Goal: Information Seeking & Learning: Check status

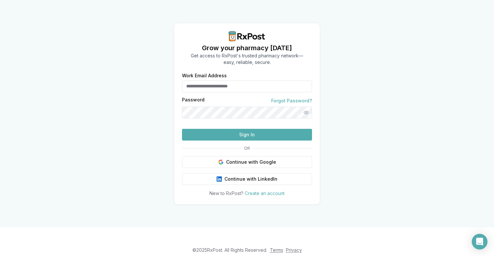
type input "**********"
click at [230, 141] on button "Sign In" at bounding box center [247, 135] width 130 height 12
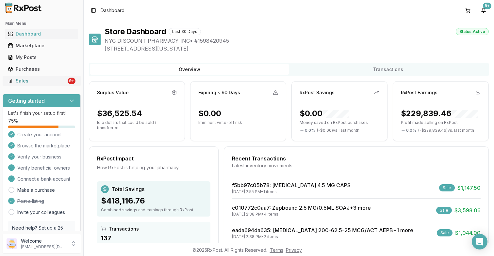
click at [39, 83] on div "Sales" at bounding box center [37, 81] width 58 height 7
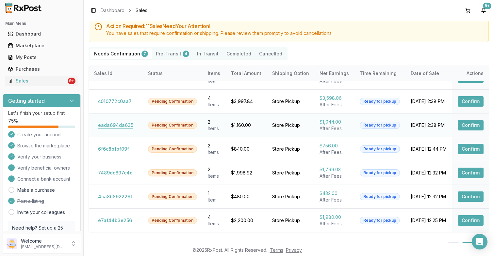
scroll to position [48, 0]
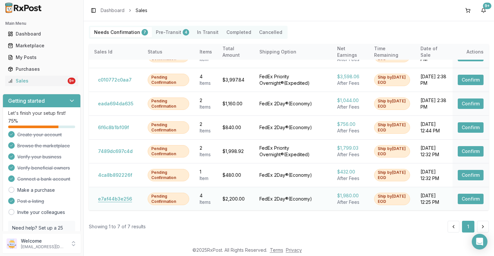
click at [116, 201] on button "e7af44b3e256" at bounding box center [115, 199] width 42 height 10
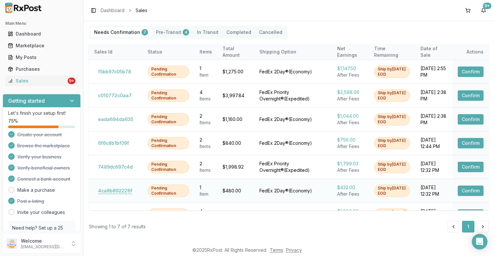
scroll to position [16, 0]
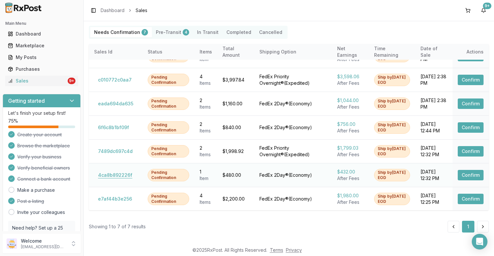
click at [112, 171] on button "4ca8b892226f" at bounding box center [115, 175] width 42 height 10
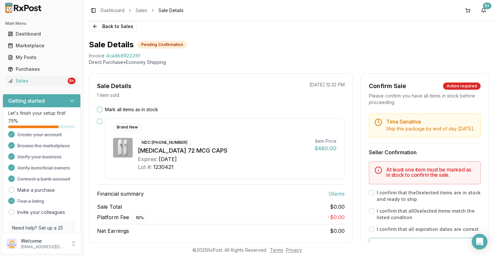
scroll to position [6, 0]
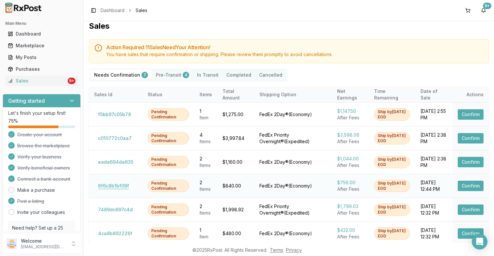
scroll to position [16, 0]
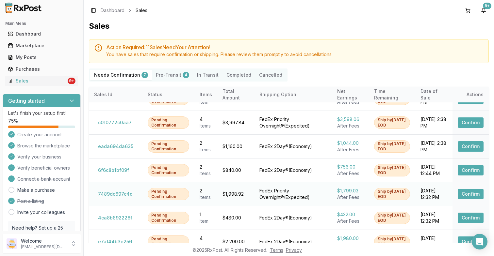
click at [115, 193] on button "7489dc697c4d" at bounding box center [115, 194] width 42 height 10
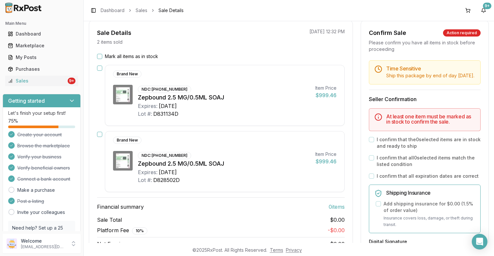
scroll to position [61, 0]
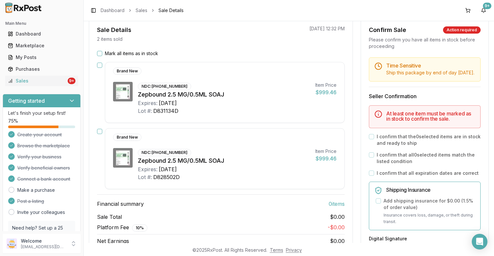
scroll to position [48, 0]
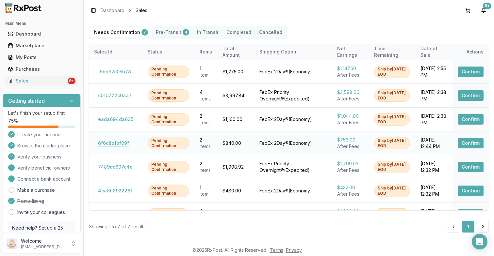
click at [113, 139] on button "6f6c8b1bf09f" at bounding box center [113, 143] width 39 height 10
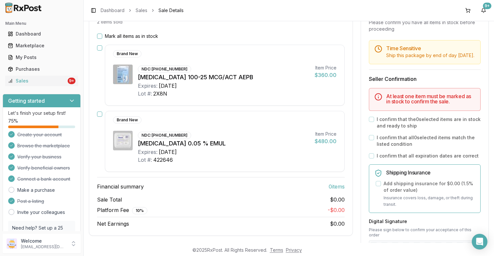
scroll to position [77, 0]
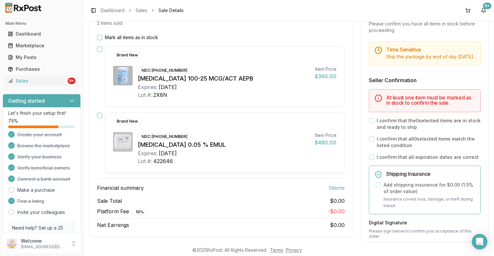
scroll to position [48, 0]
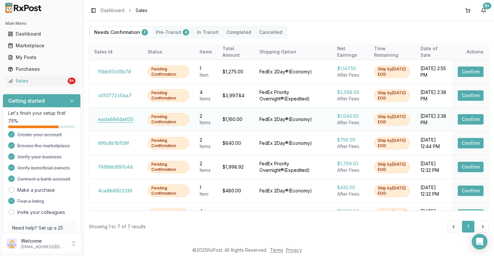
click at [102, 120] on button "eada694da635" at bounding box center [115, 119] width 43 height 10
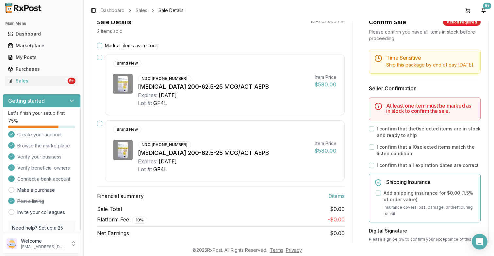
scroll to position [48, 0]
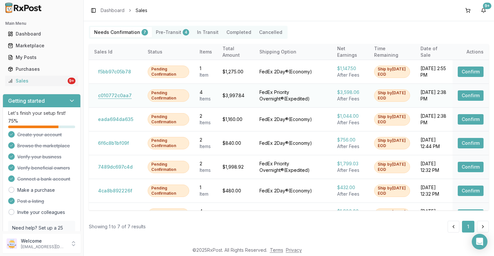
click at [117, 93] on button "c010772c0aa7" at bounding box center [114, 95] width 41 height 10
click at [107, 71] on button "f5bb97c05b78" at bounding box center [114, 72] width 41 height 10
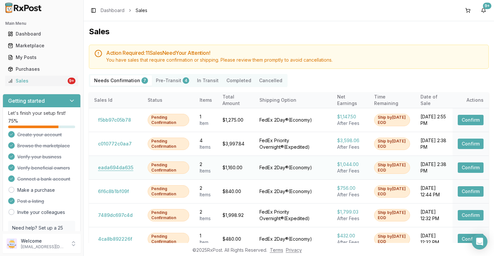
click at [127, 166] on button "eada694da635" at bounding box center [115, 168] width 43 height 10
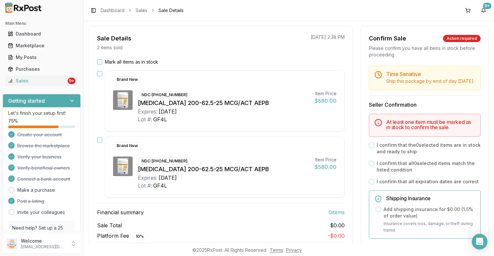
scroll to position [48, 0]
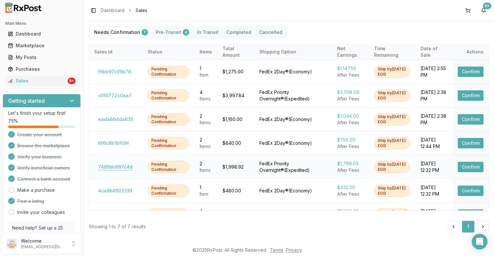
click at [111, 162] on button "7489dc697c4d" at bounding box center [115, 167] width 42 height 10
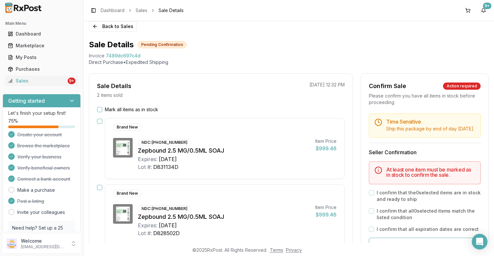
click at [111, 165] on div "NDC: [PHONE_NUMBER] Zepbound 2.5 MG/0.5ML SOAJ Expires: [DATE] Lot #: D831134D …" at bounding box center [224, 154] width 239 height 33
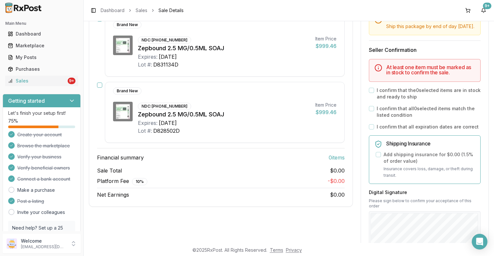
scroll to position [48, 0]
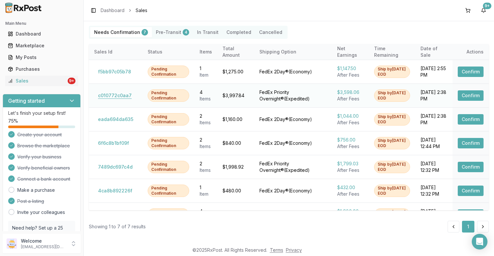
click at [108, 95] on button "c010772c0aa7" at bounding box center [114, 95] width 41 height 10
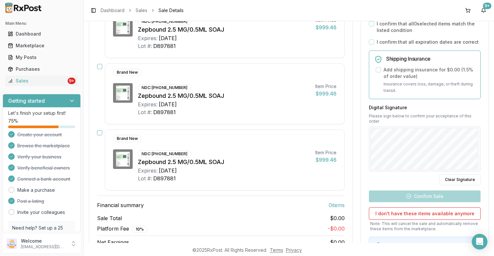
scroll to position [207, 0]
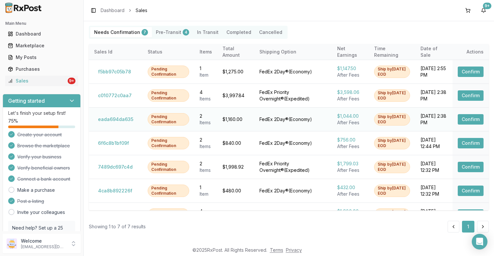
scroll to position [16, 0]
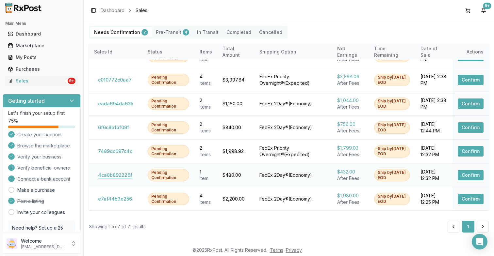
click at [122, 173] on button "4ca8b892226f" at bounding box center [115, 175] width 42 height 10
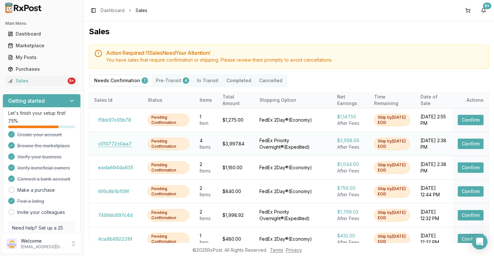
click at [114, 140] on button "c010772c0aa7" at bounding box center [114, 144] width 41 height 10
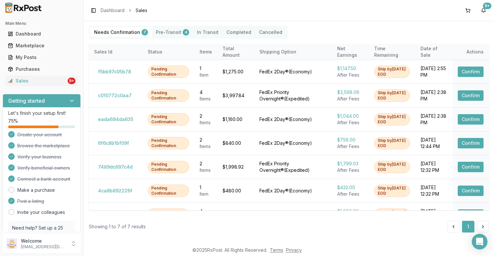
scroll to position [48, 0]
click at [482, 244] on icon "Open Intercom Messenger" at bounding box center [480, 242] width 8 height 8
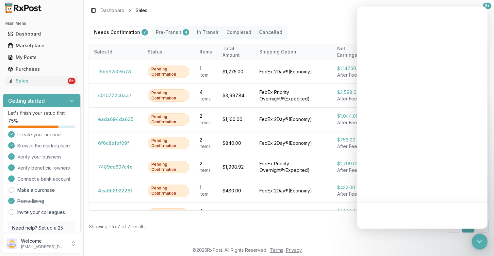
scroll to position [0, 0]
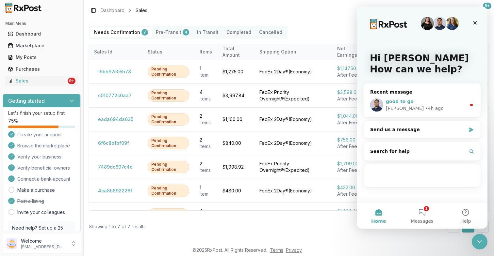
click at [432, 105] on div "[PERSON_NAME] • 4h ago" at bounding box center [426, 108] width 80 height 7
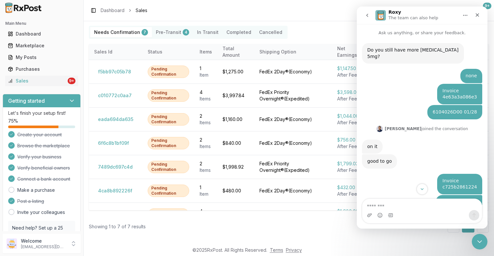
scroll to position [68, 0]
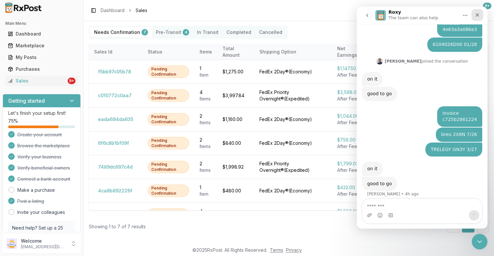
click at [478, 13] on icon "Close" at bounding box center [477, 14] width 5 height 5
